Goal: Transaction & Acquisition: Purchase product/service

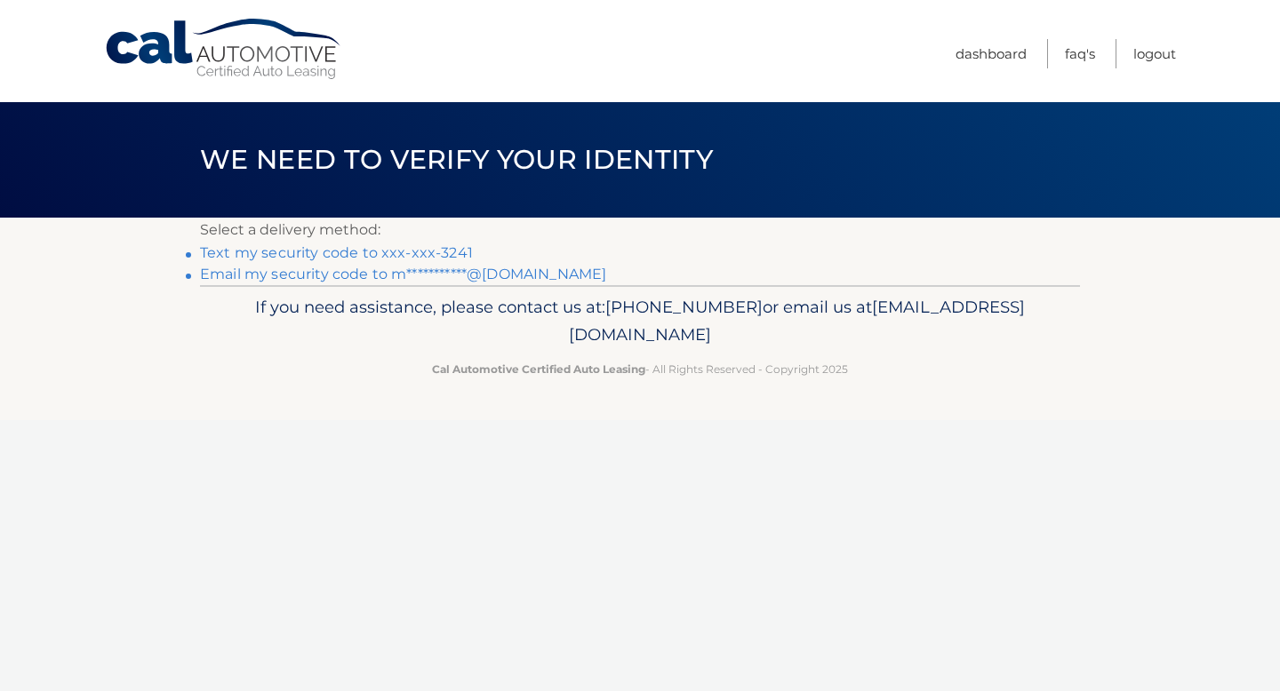
click at [324, 271] on link "**********" at bounding box center [403, 274] width 406 height 17
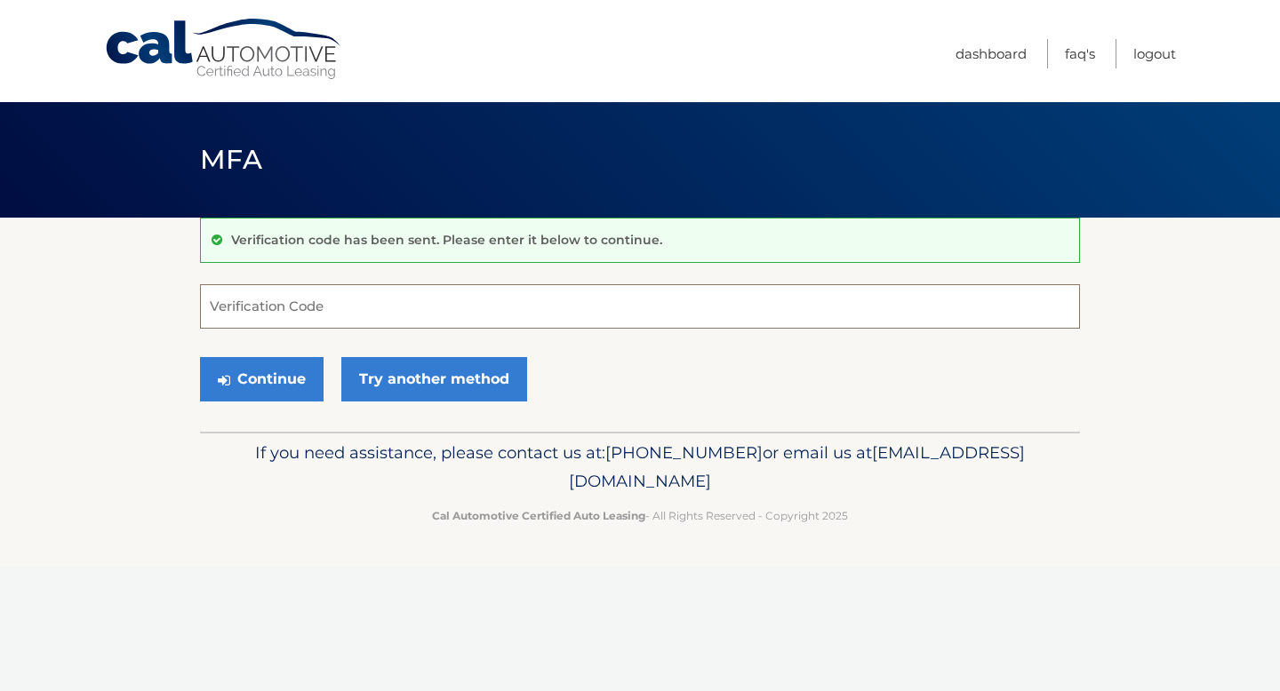
click at [292, 303] on input "Verification Code" at bounding box center [640, 306] width 880 height 44
type input "746302"
click at [289, 376] on button "Continue" at bounding box center [262, 379] width 124 height 44
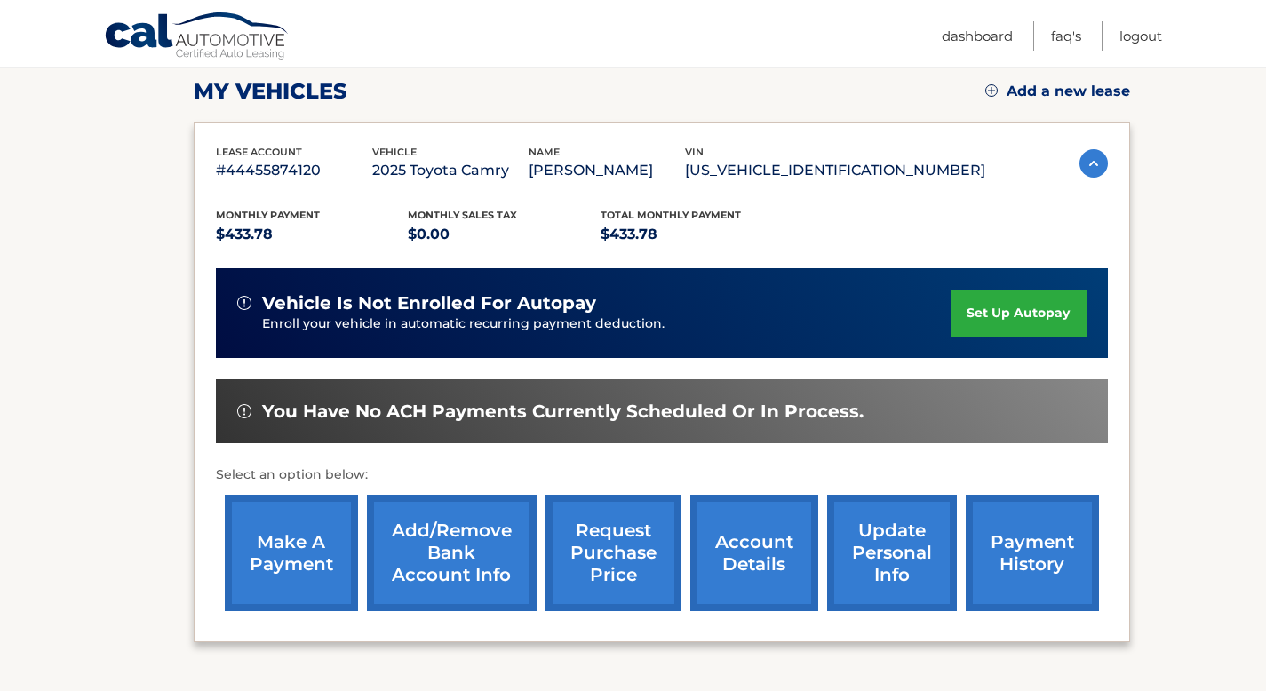
scroll to position [249, 0]
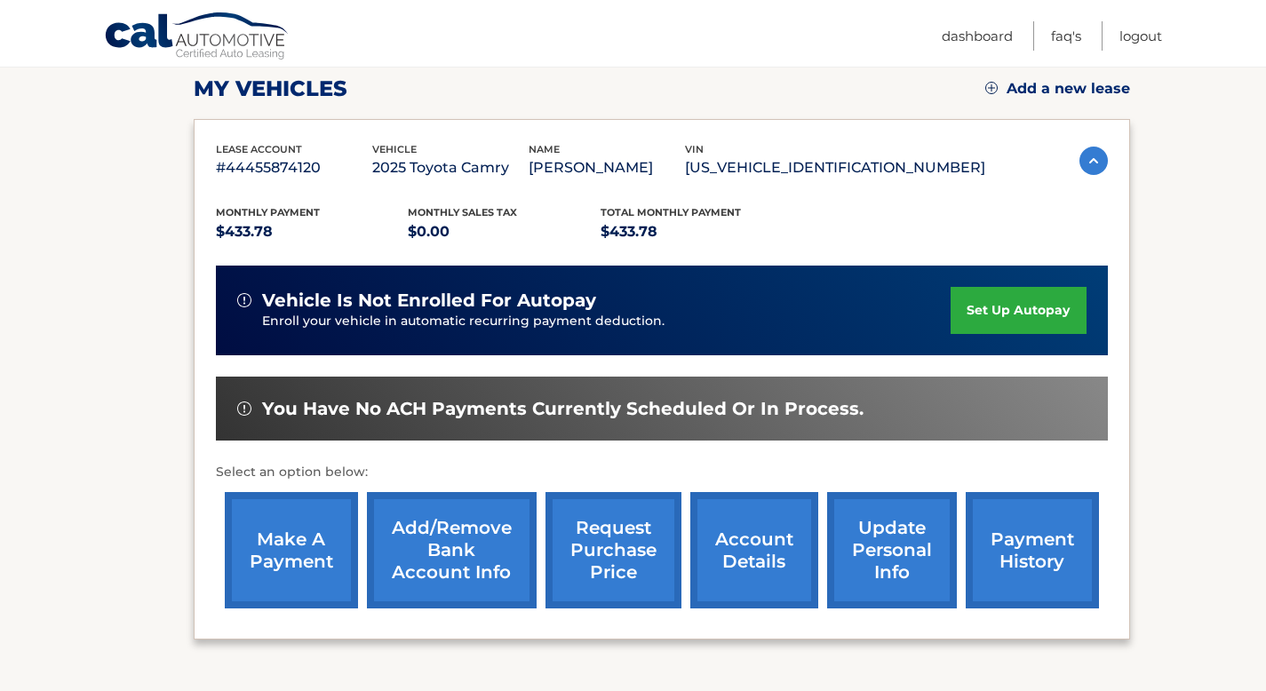
click at [291, 523] on link "make a payment" at bounding box center [291, 550] width 133 height 116
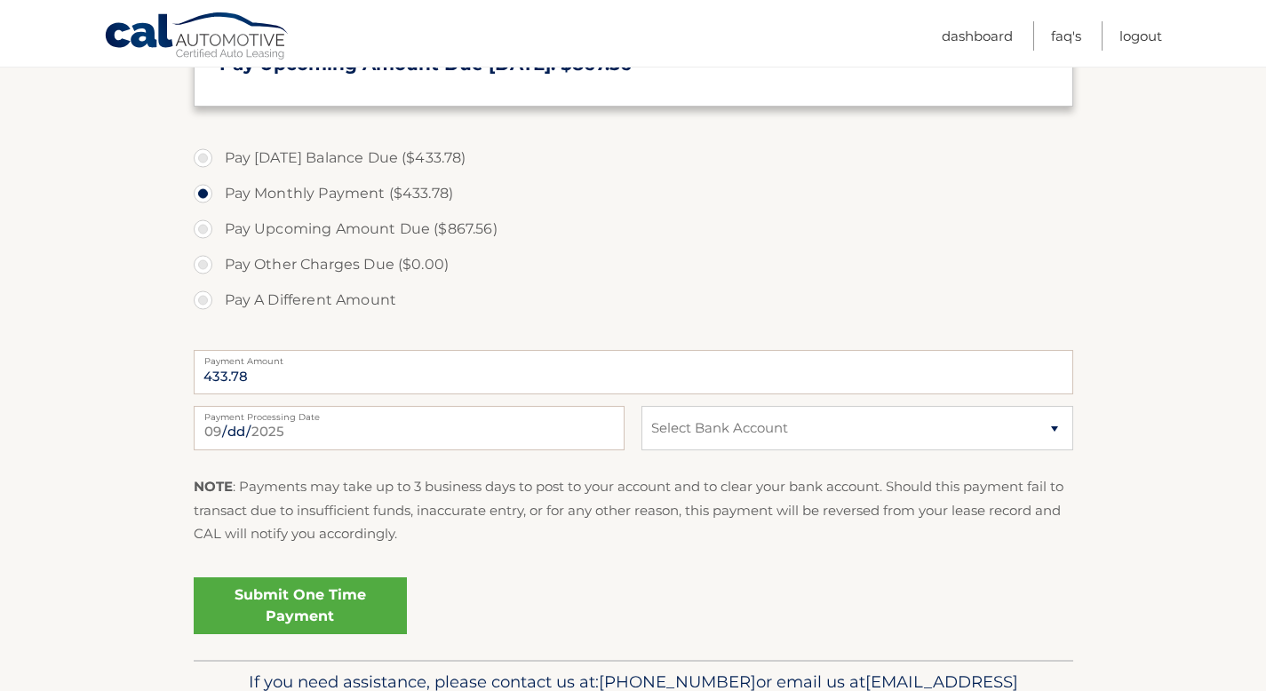
scroll to position [569, 0]
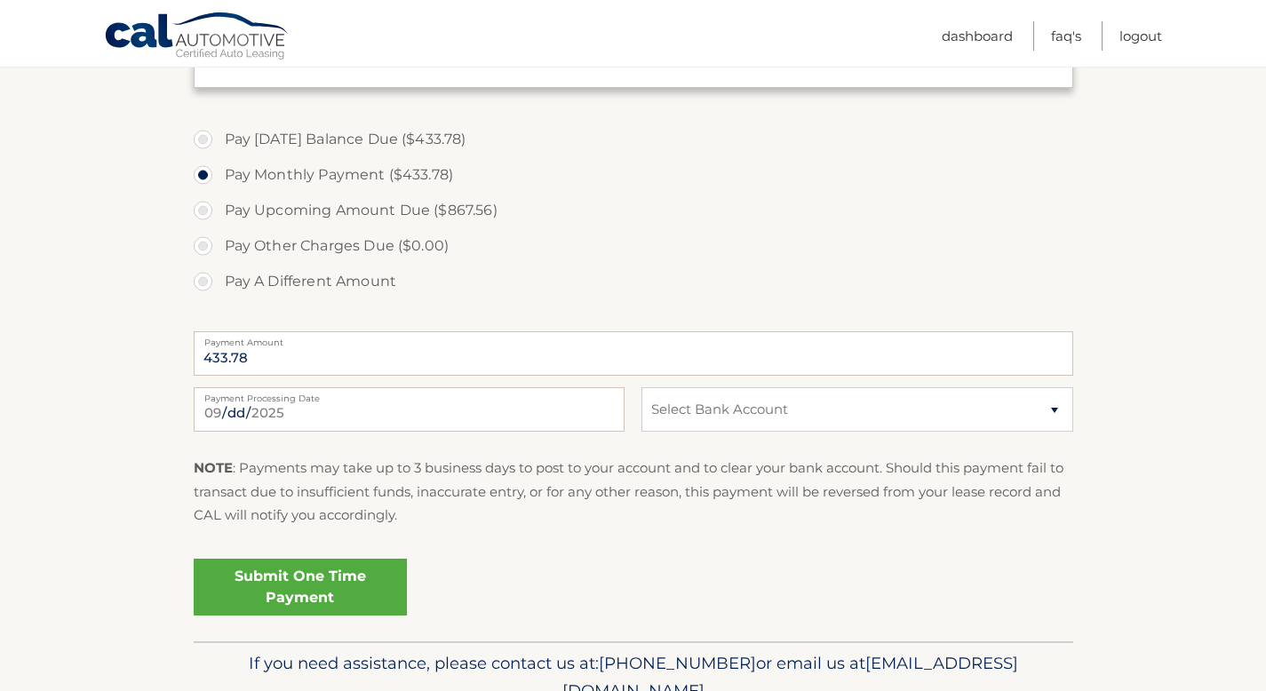
click at [265, 587] on link "Submit One Time Payment" at bounding box center [300, 587] width 213 height 57
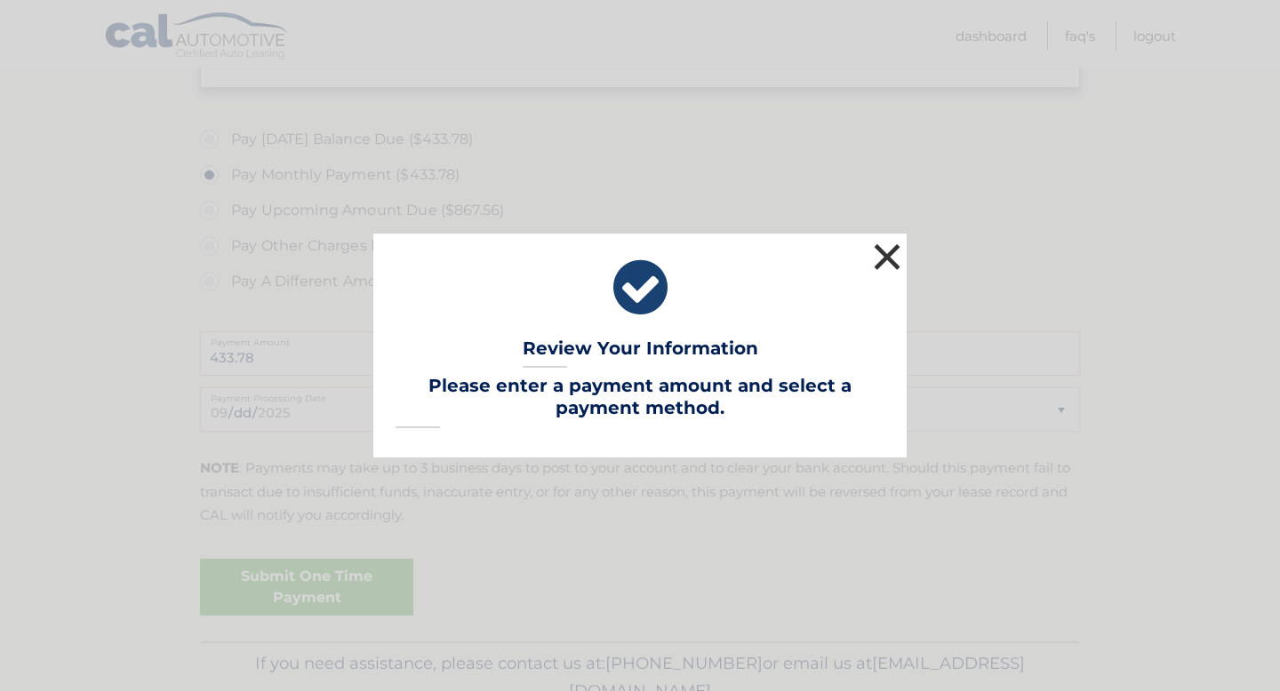
click at [881, 254] on button "×" at bounding box center [887, 257] width 36 height 36
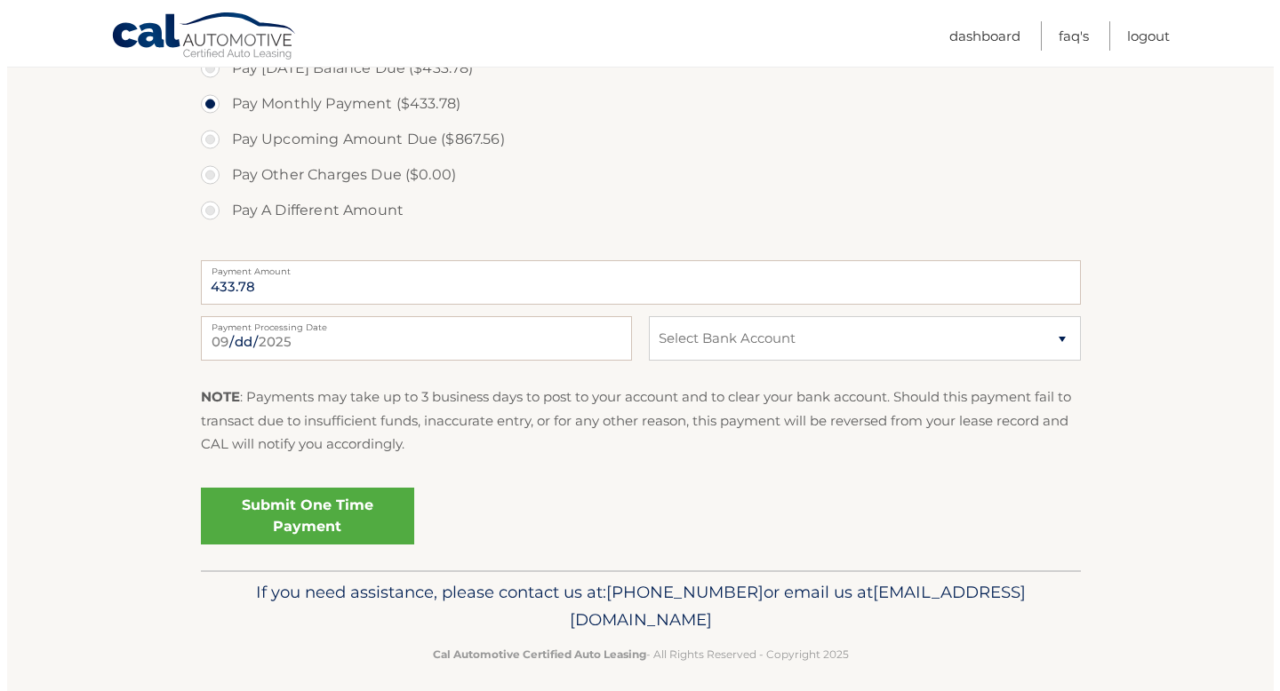
scroll to position [654, 0]
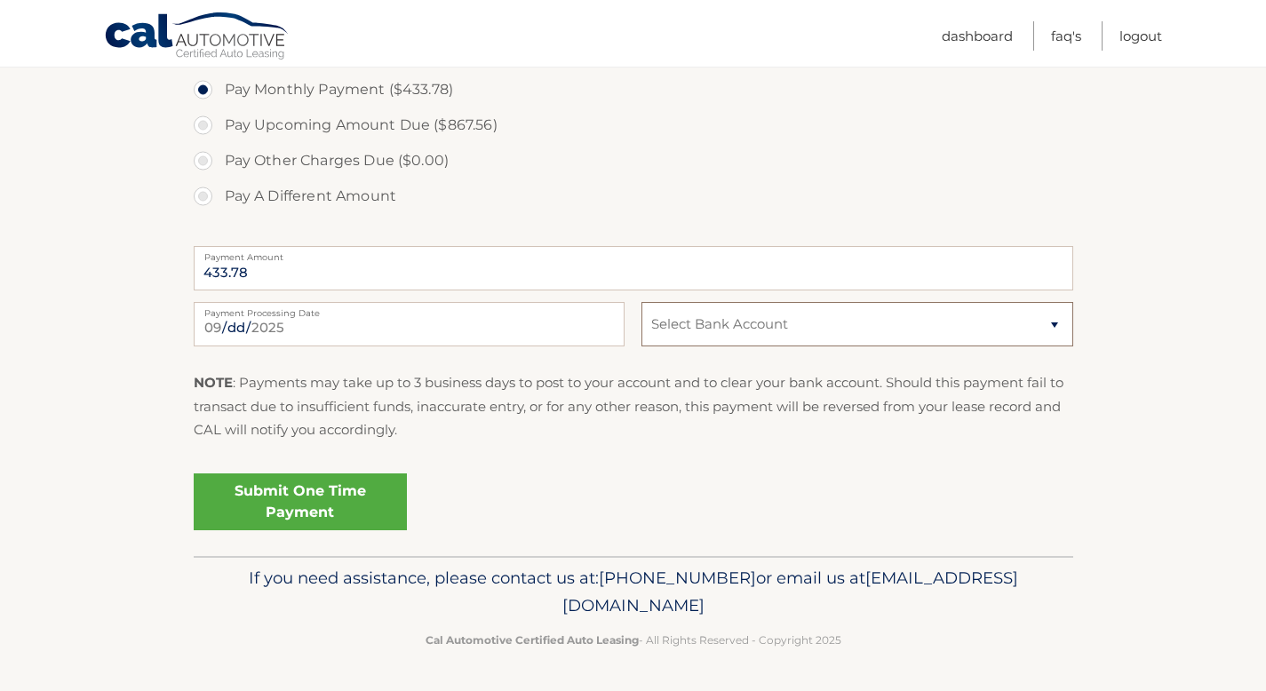
click at [1053, 323] on select "Select Bank Account Checking BANK OF AMERICA, N.A. *****3487 Checking BANK OF A…" at bounding box center [857, 324] width 431 height 44
select select "OTNiYTNhNGMtZjYxOS00ZmNiLWEyNmItNDI1ZjA3N2Y4OGYz"
click at [323, 494] on link "Submit One Time Payment" at bounding box center [300, 502] width 213 height 57
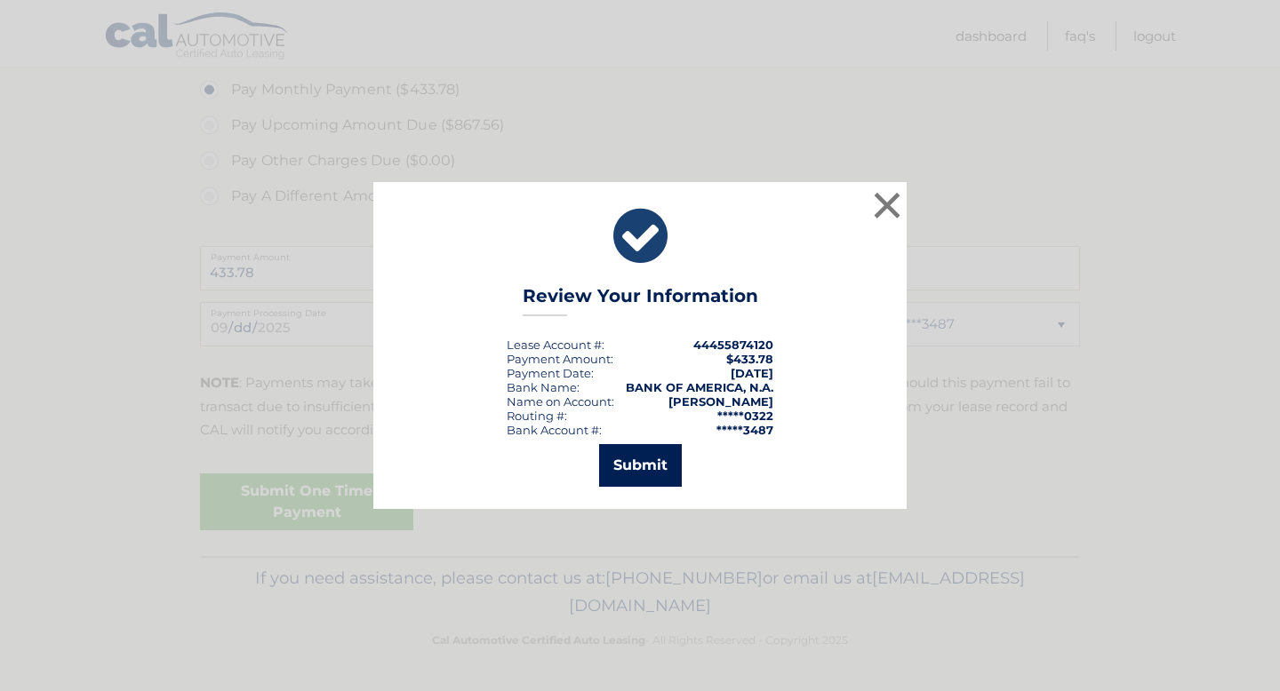
click at [631, 469] on button "Submit" at bounding box center [640, 465] width 83 height 43
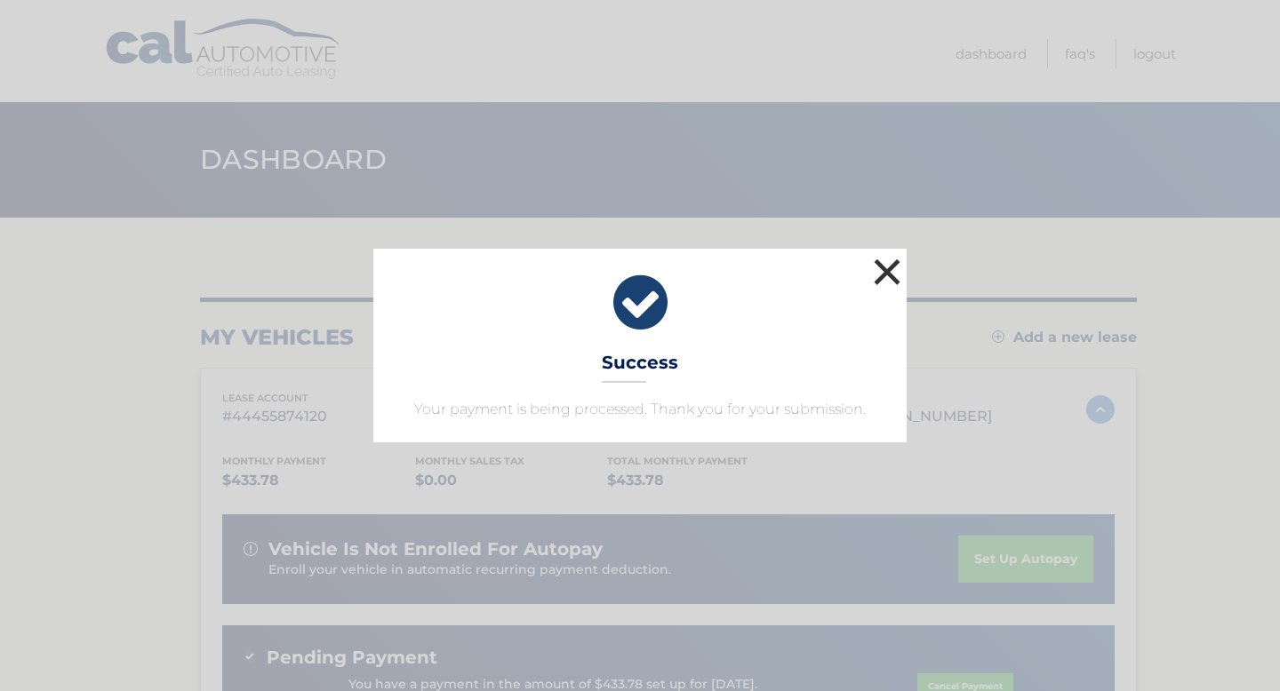
click at [880, 268] on button "×" at bounding box center [887, 272] width 36 height 36
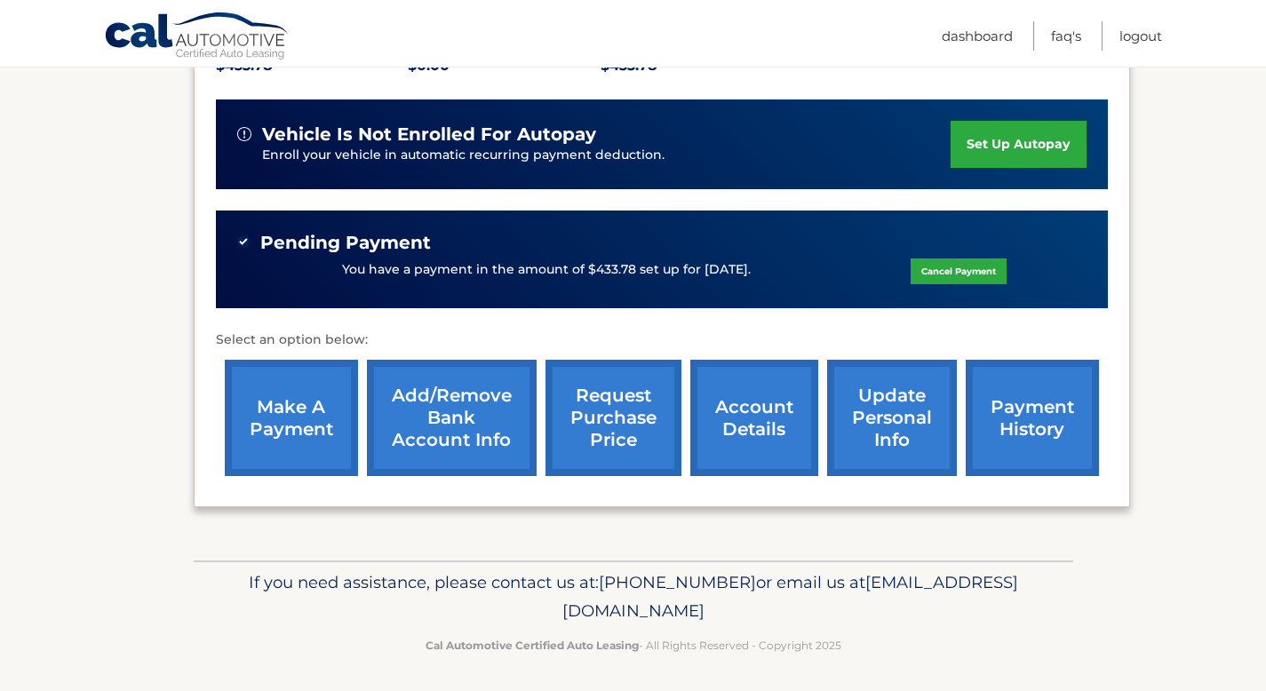
scroll to position [419, 0]
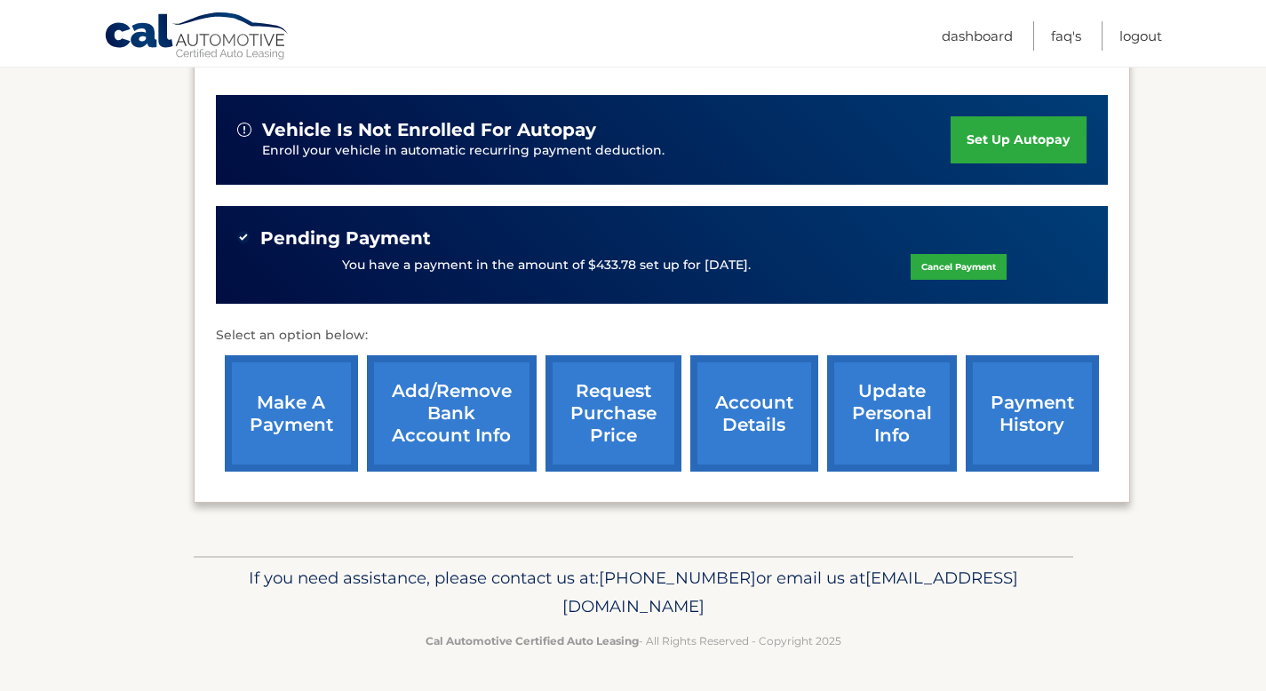
click at [750, 433] on link "account details" at bounding box center [754, 413] width 128 height 116
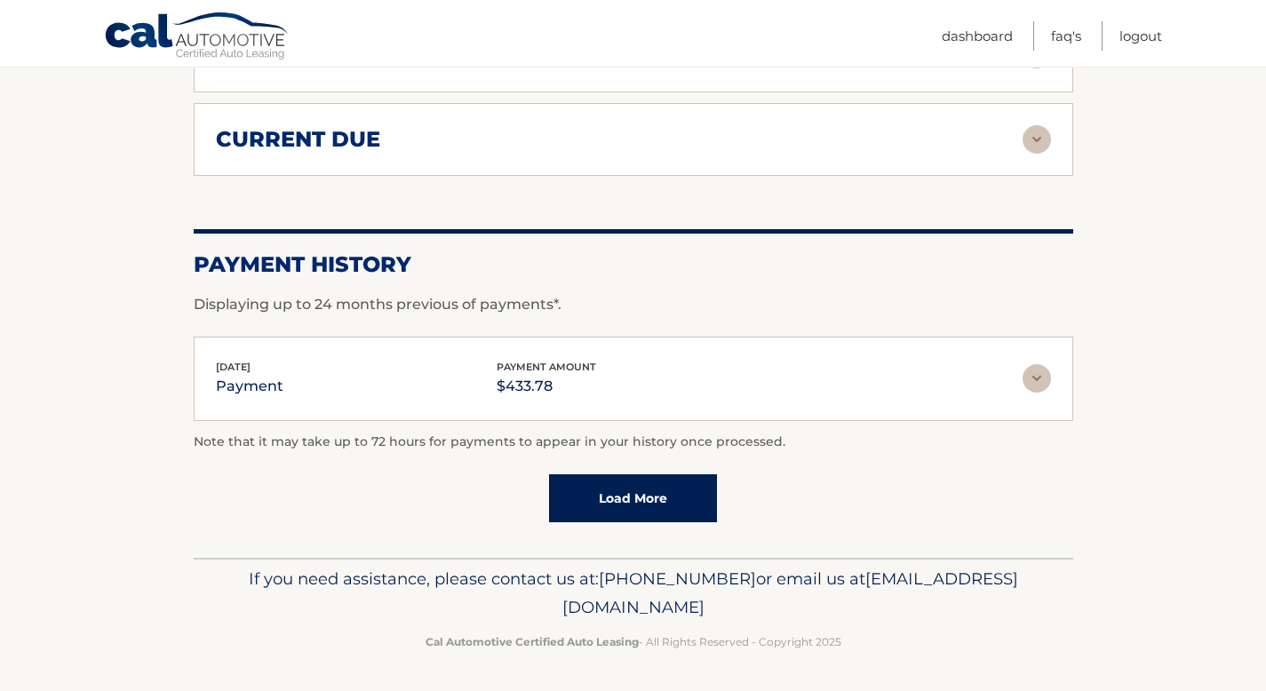
scroll to position [1282, 0]
click at [619, 503] on link "Load More" at bounding box center [633, 498] width 168 height 48
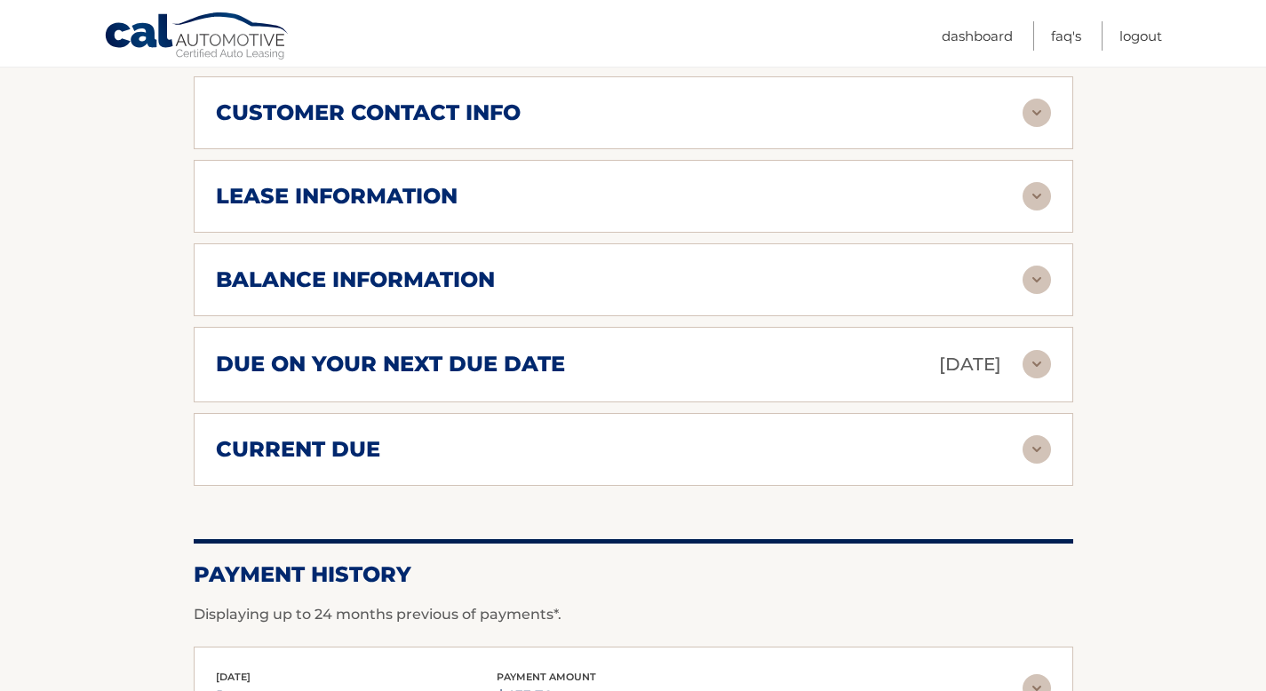
scroll to position [938, 0]
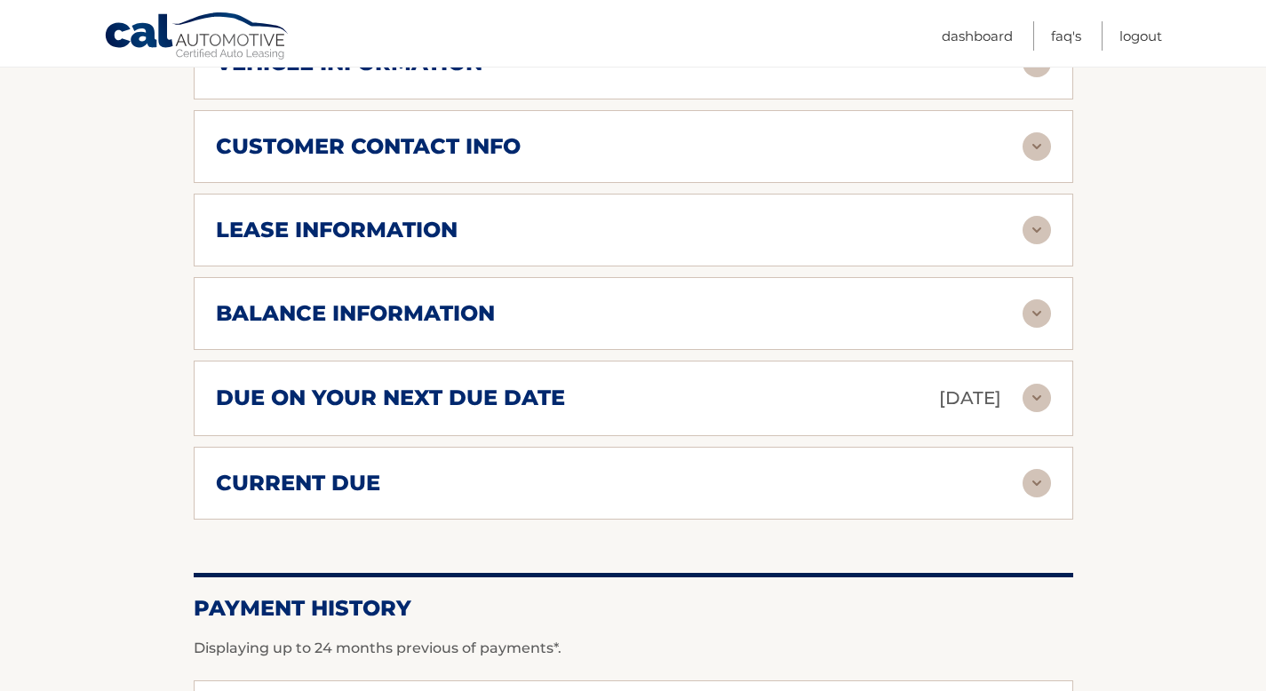
click at [579, 235] on div "lease information" at bounding box center [619, 230] width 807 height 27
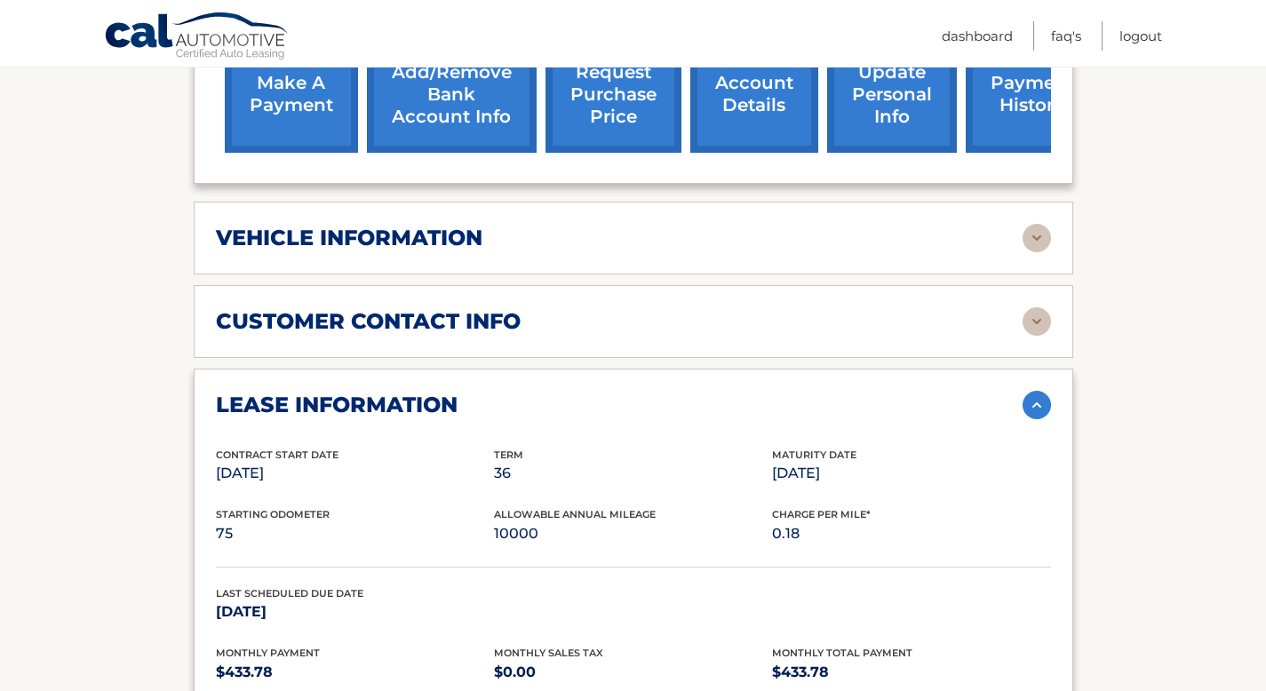
scroll to position [760, 0]
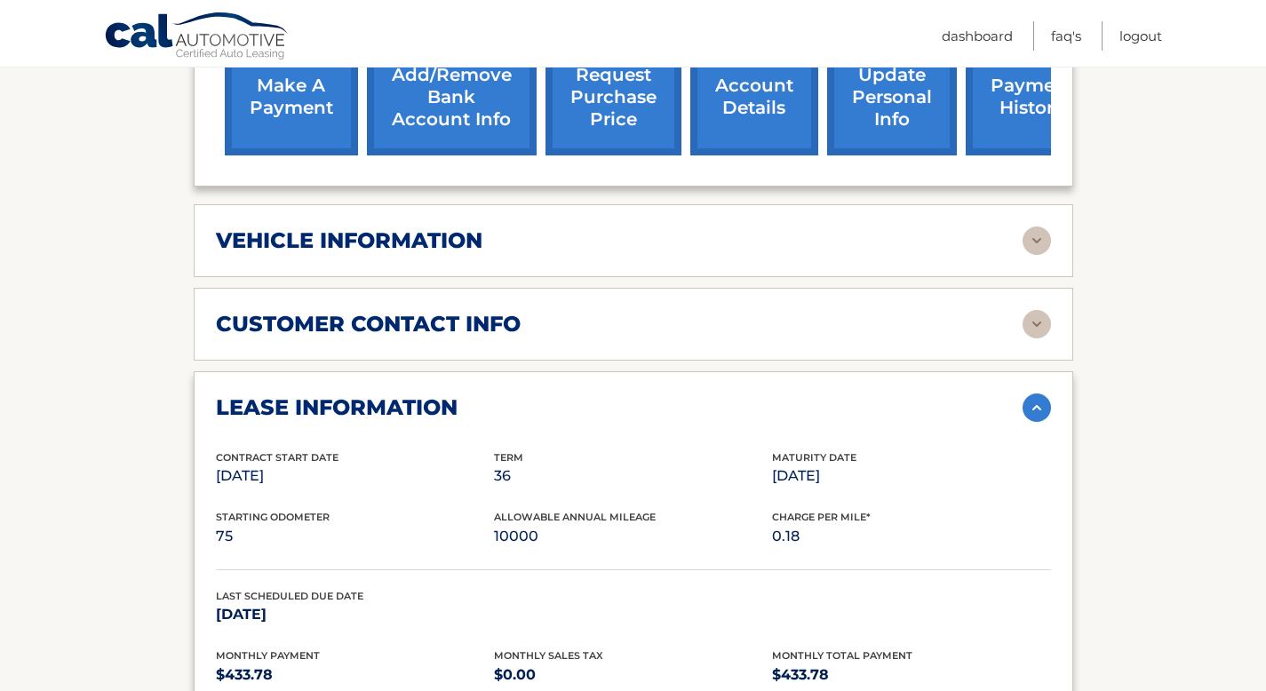
click at [530, 323] on div "customer contact info" at bounding box center [619, 324] width 807 height 27
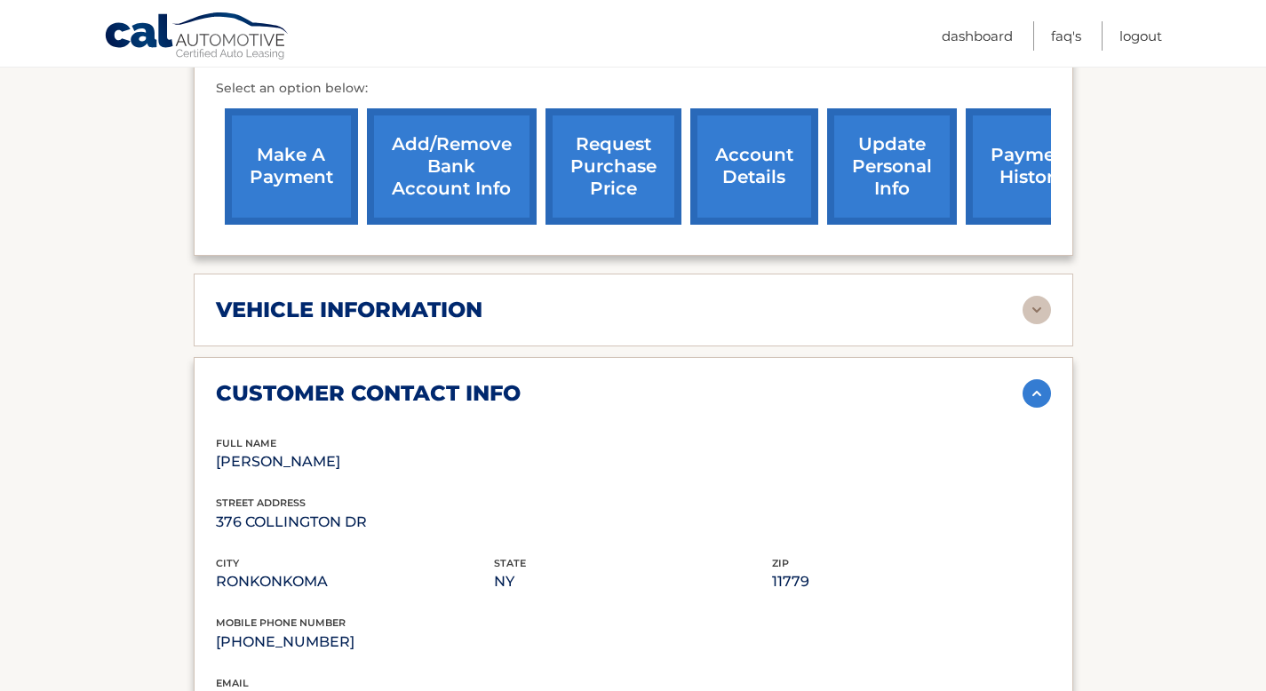
scroll to position [689, 0]
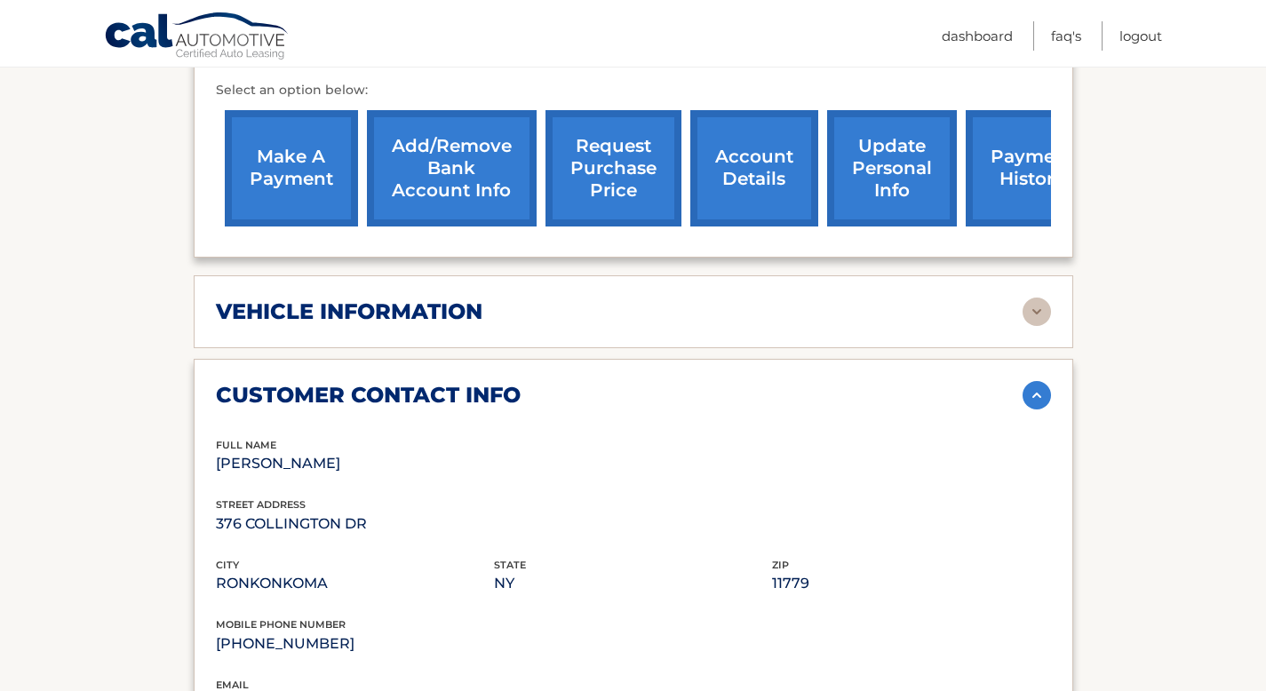
click at [530, 322] on div "vehicle information" at bounding box center [619, 312] width 807 height 27
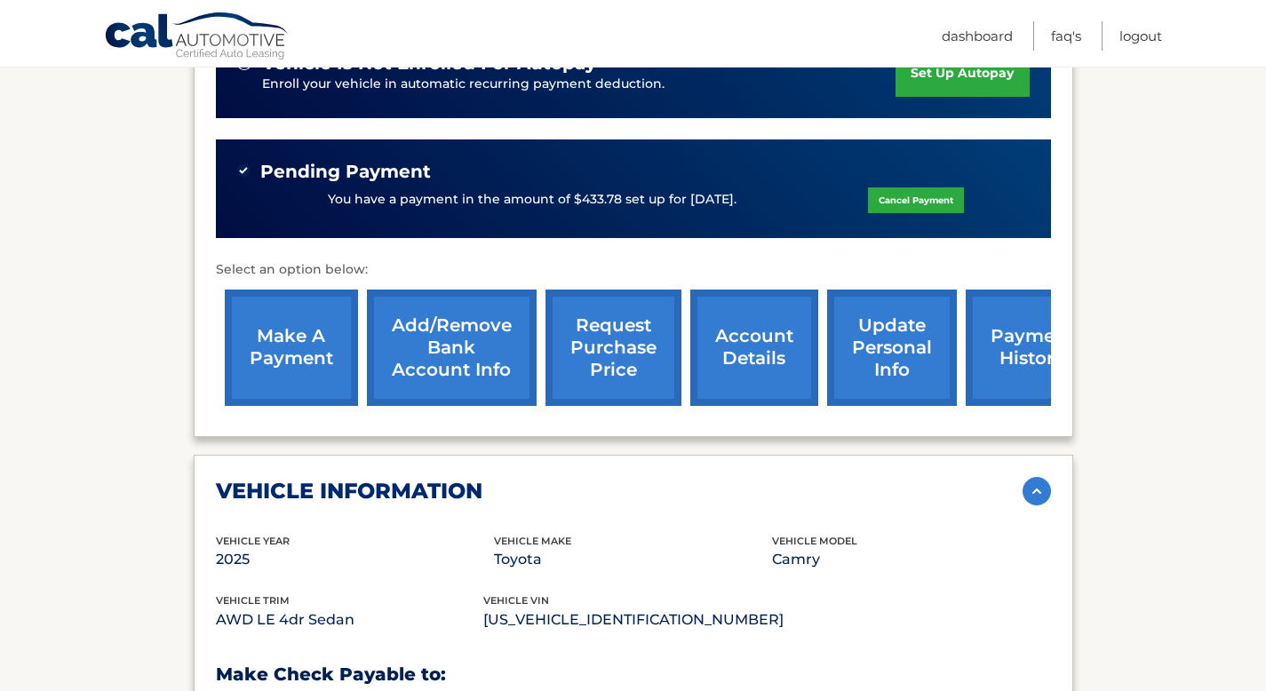
scroll to position [475, 0]
